Goal: Find specific page/section: Find specific page/section

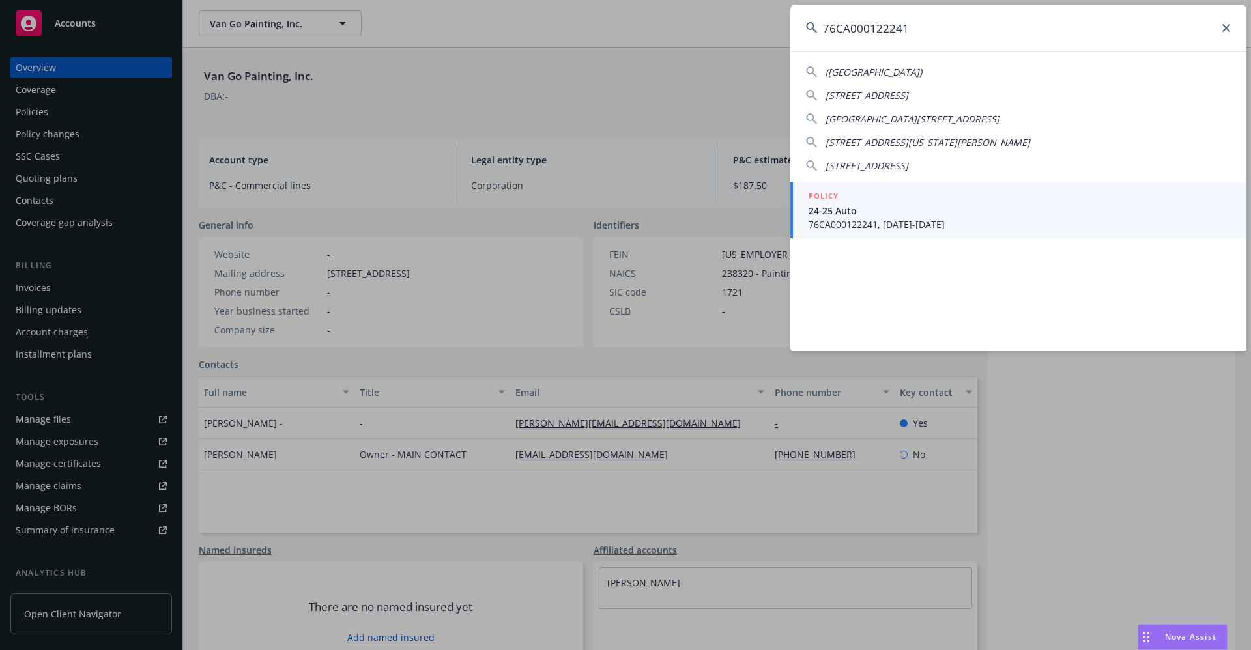
drag, startPoint x: 935, startPoint y: 25, endPoint x: 753, endPoint y: 25, distance: 182.4
click at [753, 25] on div "76CA000122241 (CA) 1146 CALDER LN WALNUT CREEK, CA 94598-1861 16422 Calle Feliz…" at bounding box center [625, 325] width 1251 height 650
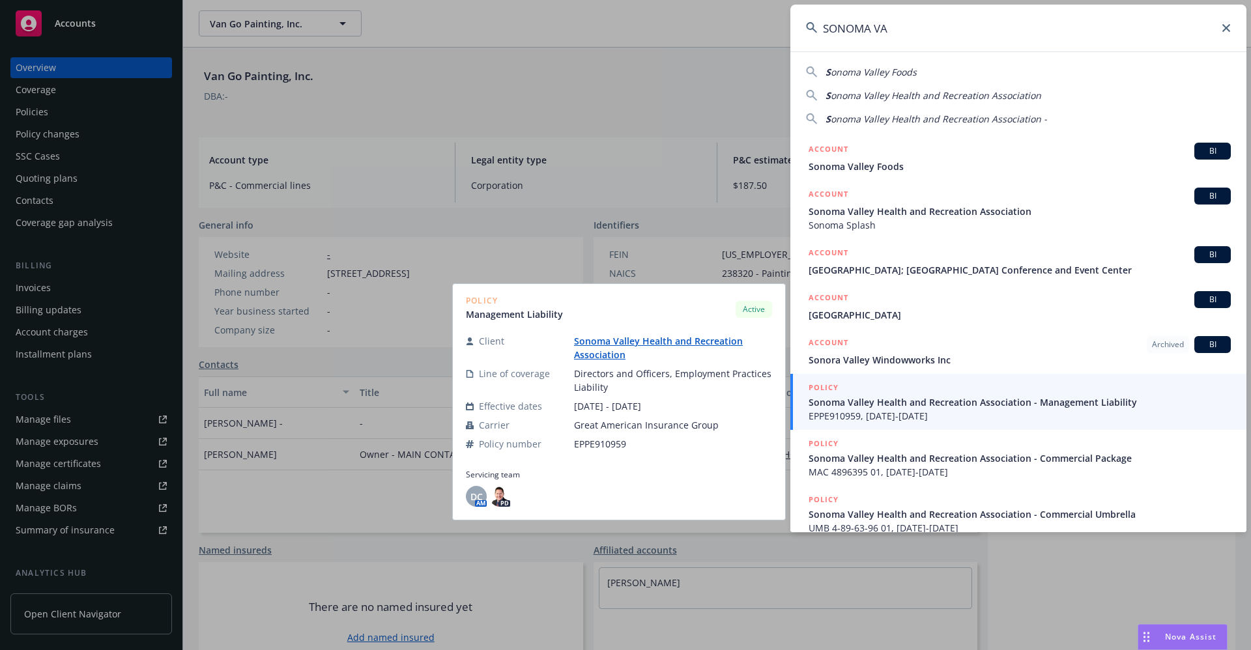
type input "SONOMA VA"
click at [636, 344] on link "Sonoma Valley Health and Recreation Association" at bounding box center [658, 348] width 169 height 26
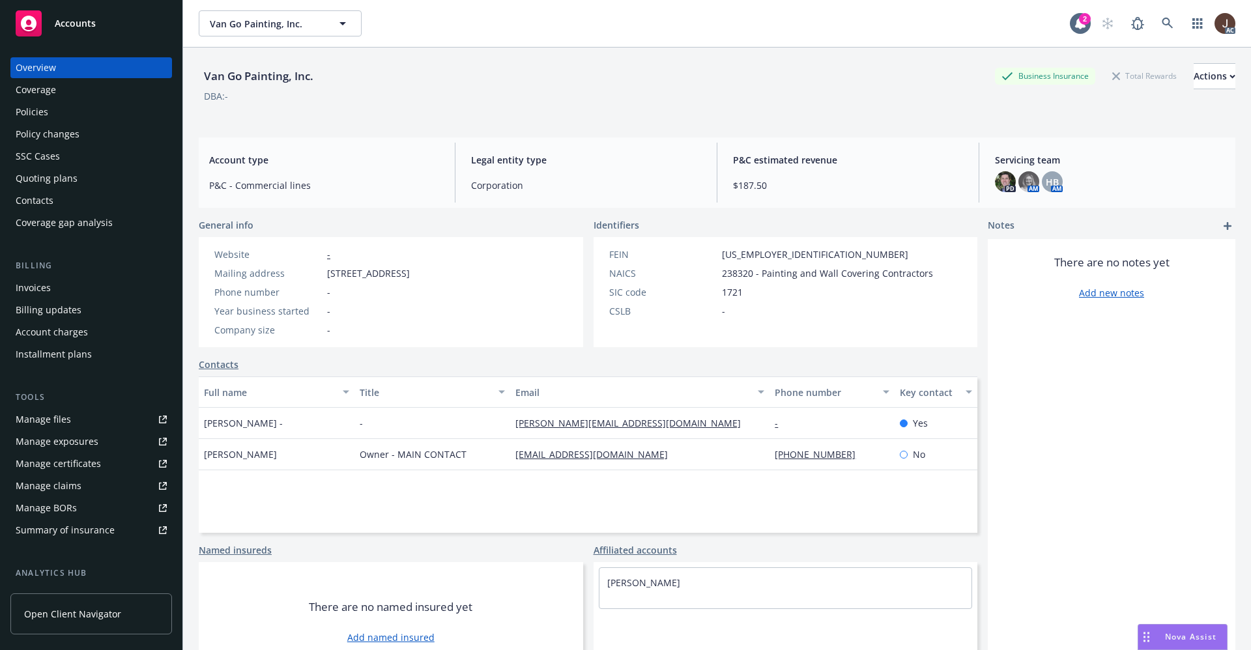
click at [487, 100] on div "DBA: -" at bounding box center [717, 96] width 1036 height 14
click at [1161, 21] on icon at bounding box center [1167, 24] width 12 height 12
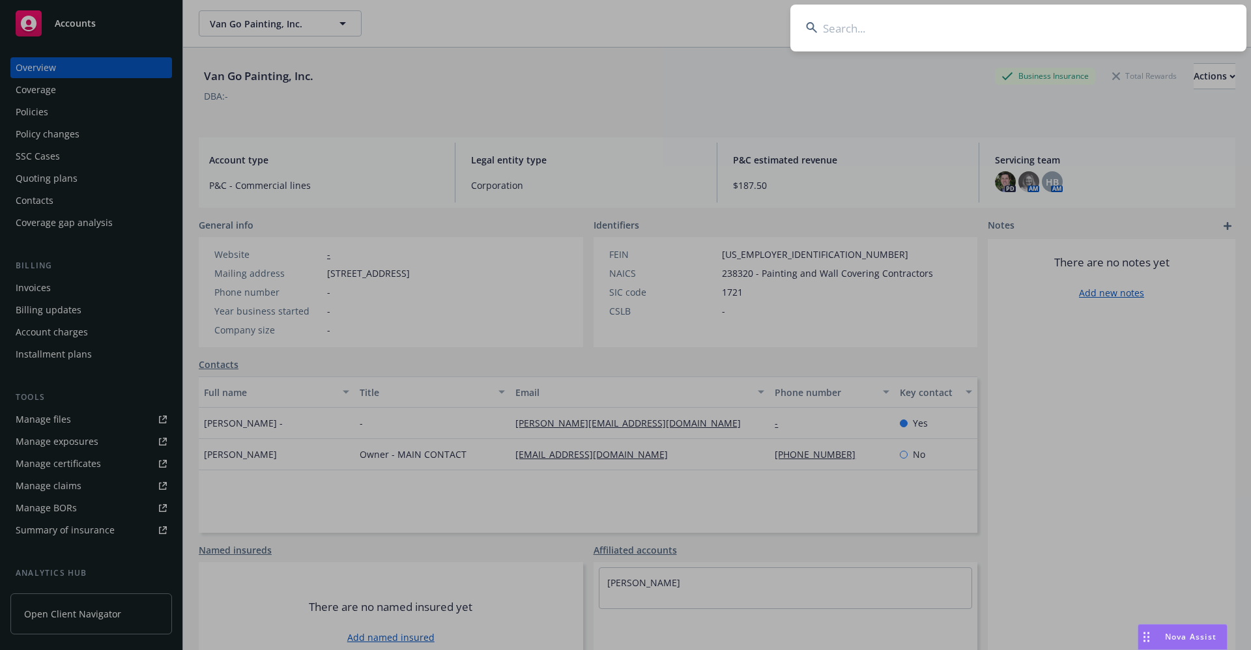
click at [843, 48] on input at bounding box center [1018, 28] width 456 height 47
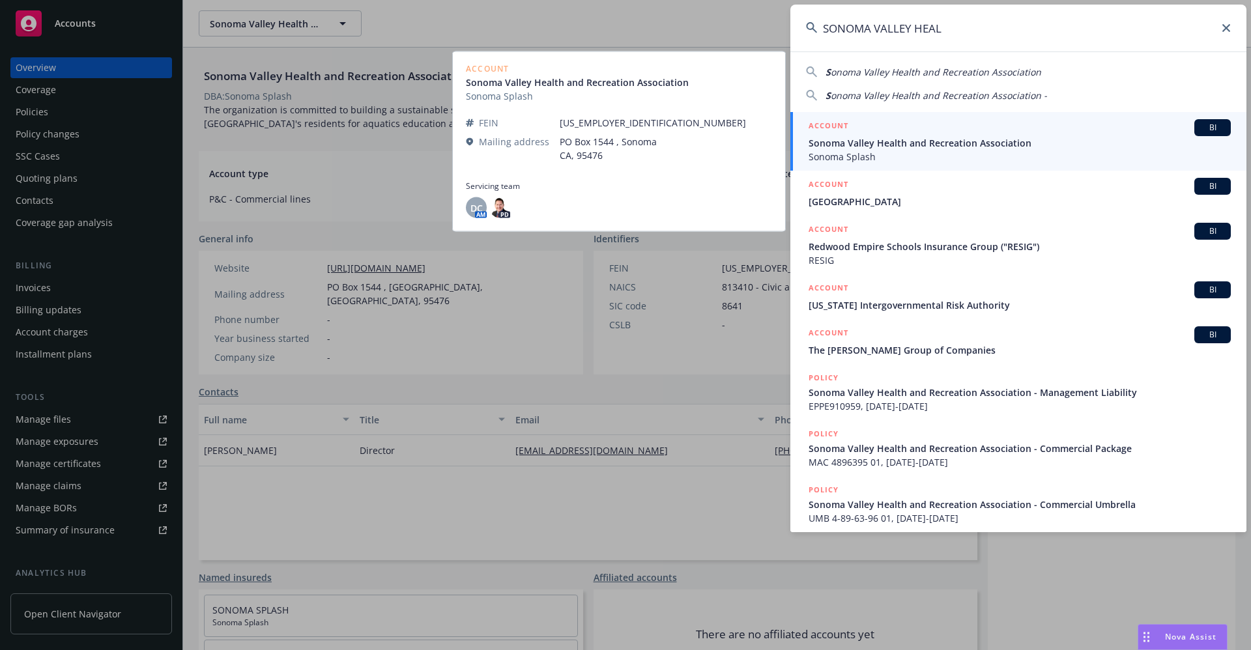
type input "SONOMA VALLEY HEAL"
click at [989, 148] on span "Sonoma Valley Health and Recreation Association" at bounding box center [1019, 143] width 422 height 14
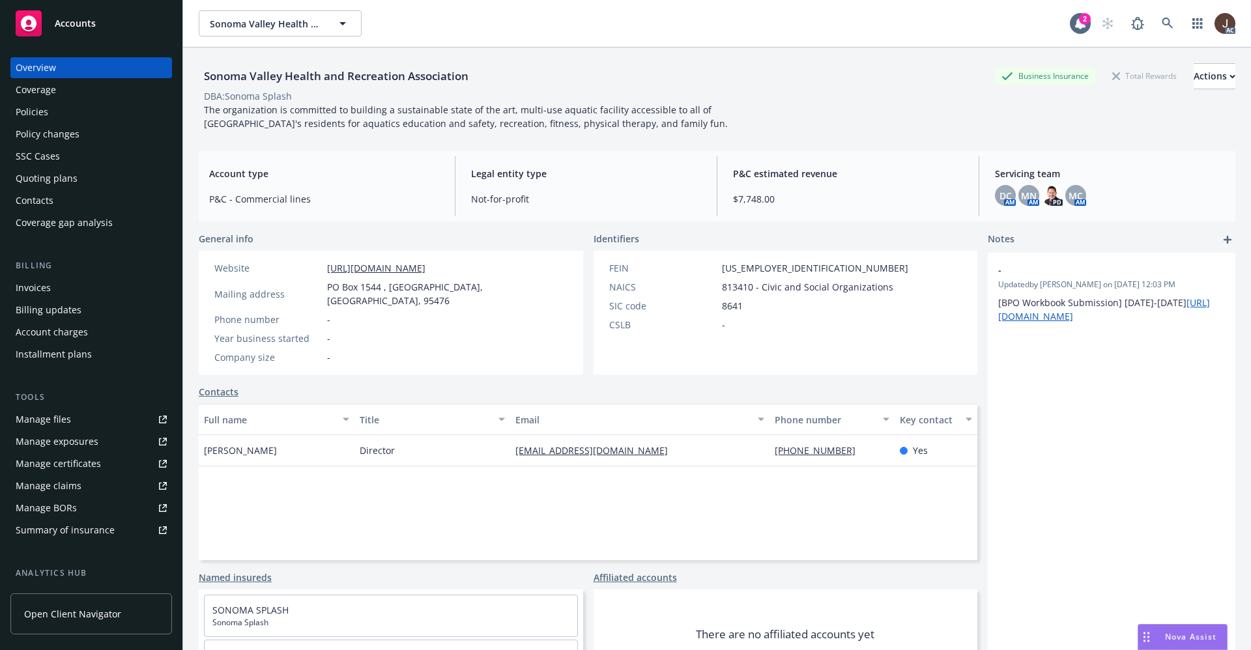
click at [40, 419] on div "Manage files" at bounding box center [43, 419] width 55 height 21
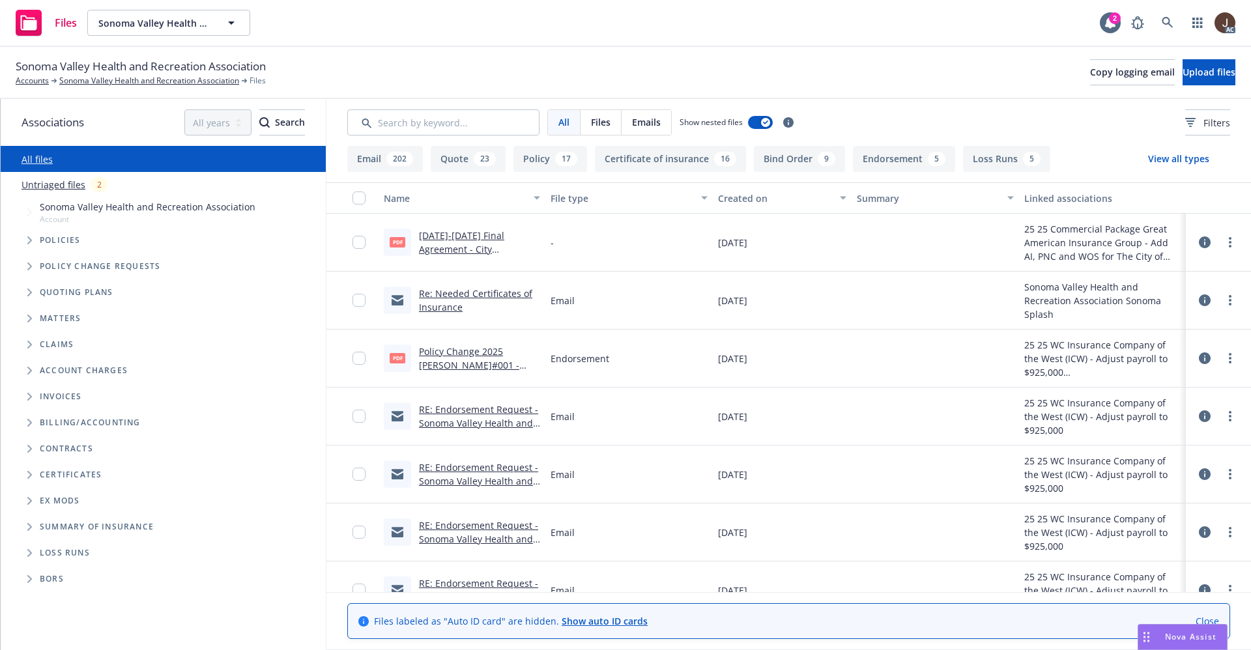
click at [51, 187] on link "Untriaged files" at bounding box center [53, 185] width 64 height 14
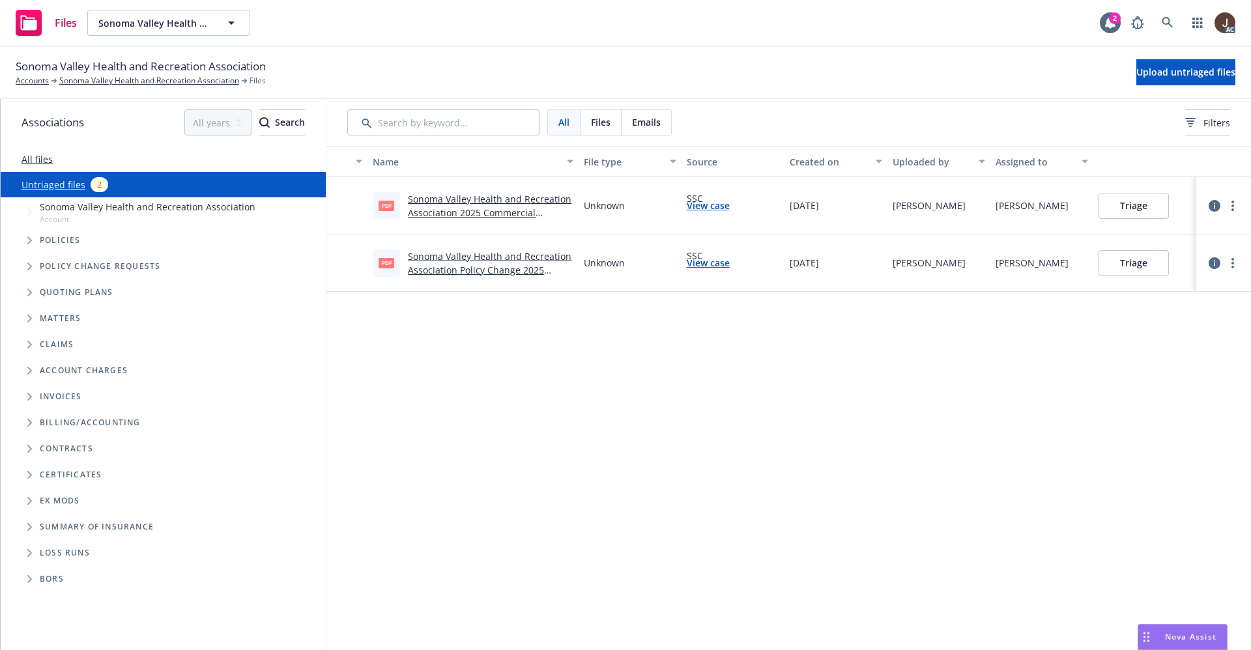
click at [526, 200] on link "Sonoma Valley Health and Recreation Association 2025 Commercial Package Agent I…" at bounding box center [489, 219] width 163 height 53
click at [714, 421] on div "Name File type Source Created on Uploaded by Assigned to pdf Sonoma Valley Heal…" at bounding box center [788, 398] width 924 height 504
click at [1162, 25] on icon at bounding box center [1167, 23] width 12 height 12
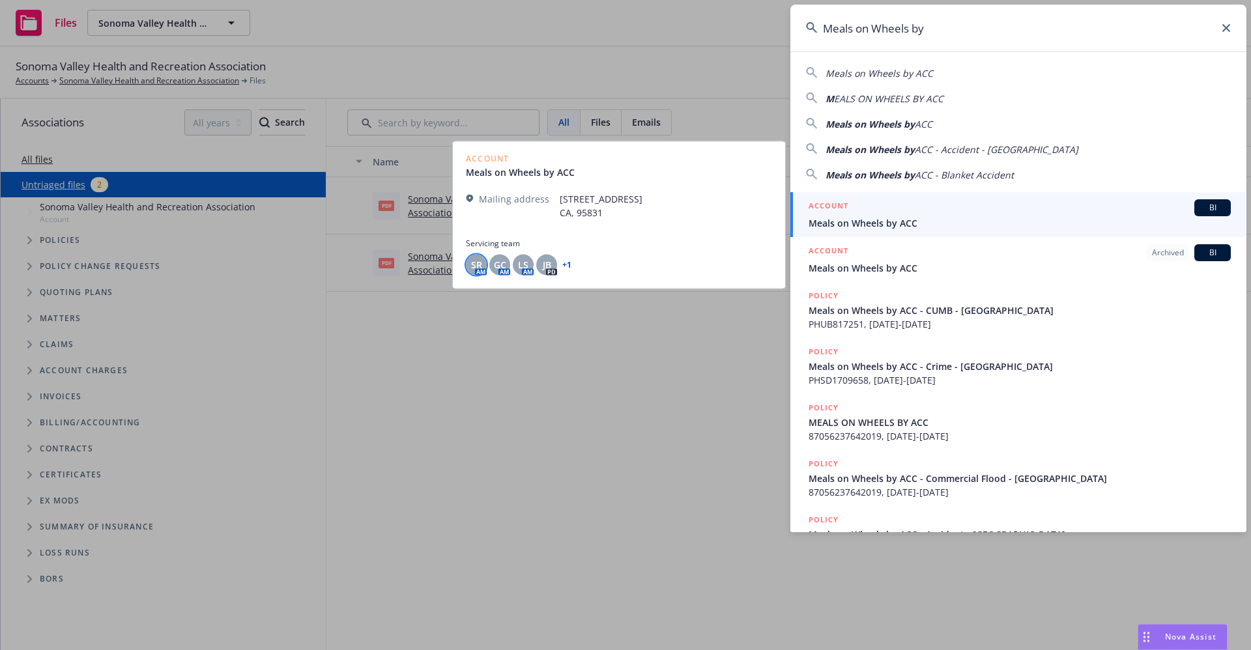
type input "Meals on Wheels by"
click at [481, 271] on div "SR" at bounding box center [476, 264] width 21 height 21
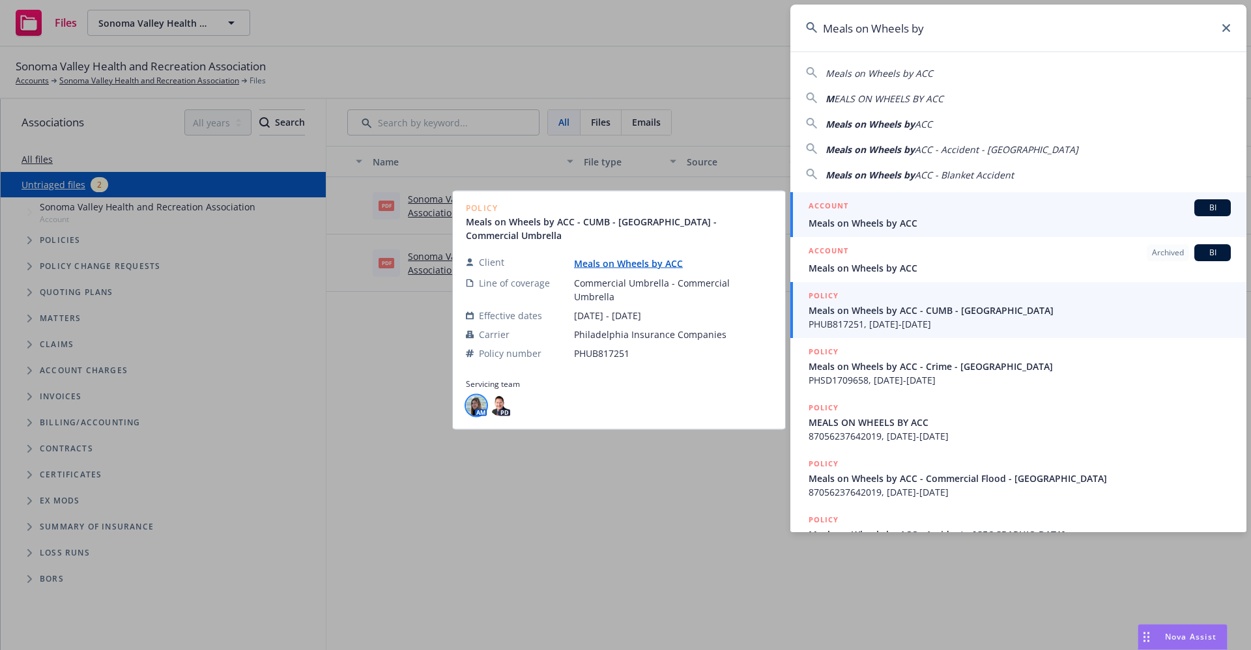
click at [479, 398] on img at bounding box center [476, 405] width 21 height 21
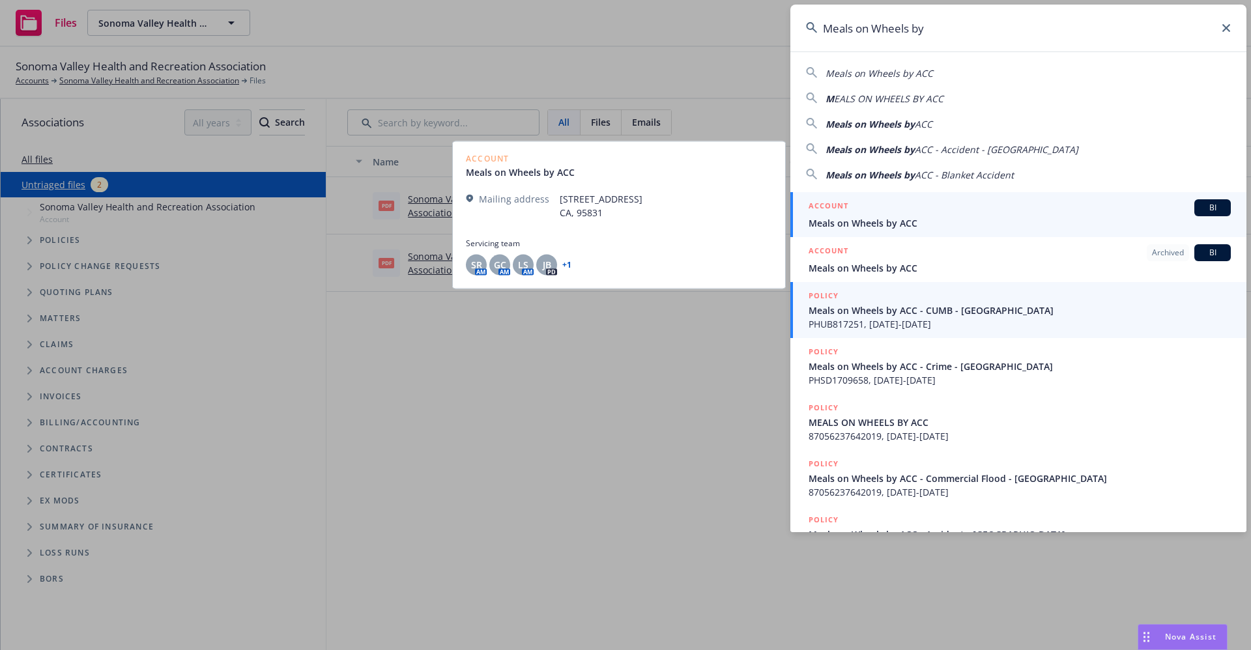
click at [892, 224] on span "Meals on Wheels by ACC" at bounding box center [1019, 223] width 422 height 14
